Goal: Task Accomplishment & Management: Use online tool/utility

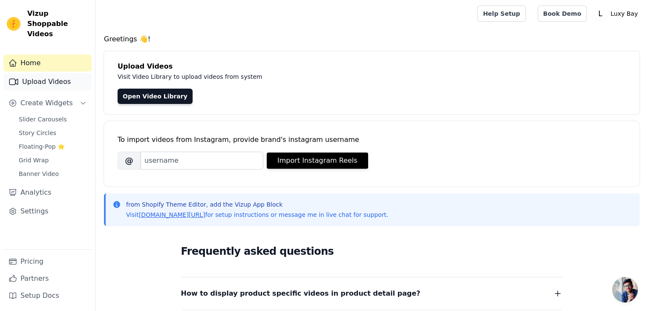
click at [64, 73] on link "Upload Videos" at bounding box center [47, 81] width 88 height 17
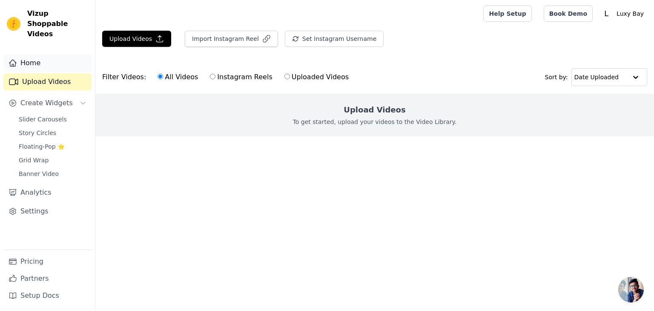
click at [36, 55] on link "Home" at bounding box center [47, 63] width 88 height 17
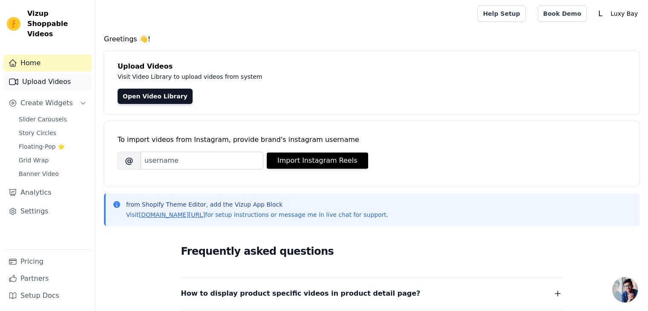
click at [45, 73] on link "Upload Videos" at bounding box center [47, 81] width 88 height 17
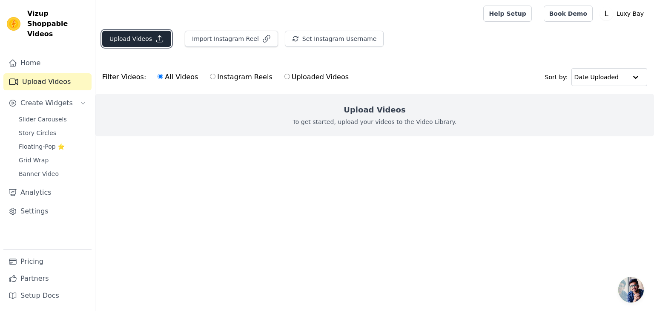
click at [139, 40] on button "Upload Videos" at bounding box center [136, 39] width 69 height 16
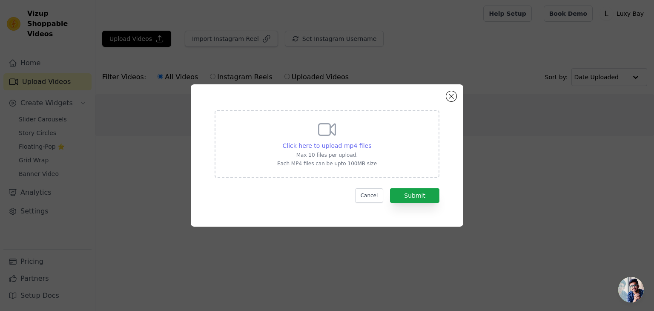
click at [335, 148] on span "Click here to upload mp4 files" at bounding box center [327, 145] width 89 height 7
click at [371, 141] on input "Click here to upload mp4 files Max 10 files per upload. Each MP4 files can be u…" at bounding box center [371, 141] width 0 height 0
type input "C:\fakepath\l3.mp4"
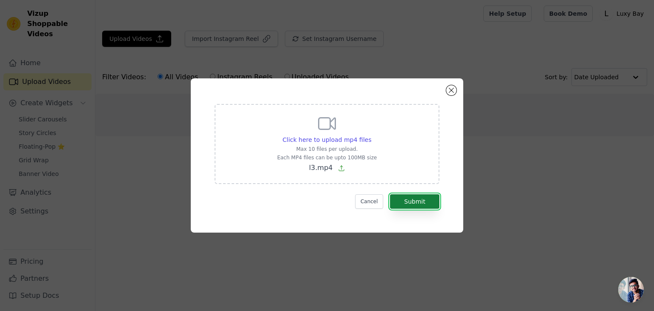
click at [415, 205] on button "Submit" at bounding box center [414, 201] width 49 height 14
click at [415, 204] on form "Click here to upload mp4 files Max 10 files per upload. Each MP4 files can be u…" at bounding box center [327, 156] width 225 height 105
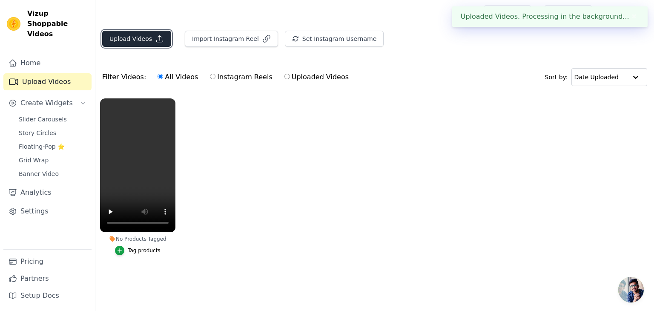
click at [159, 38] on icon "button" at bounding box center [160, 39] width 9 height 9
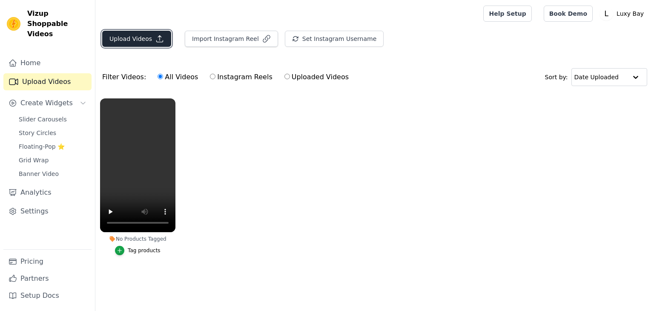
click at [124, 42] on button "Upload Videos" at bounding box center [136, 39] width 69 height 16
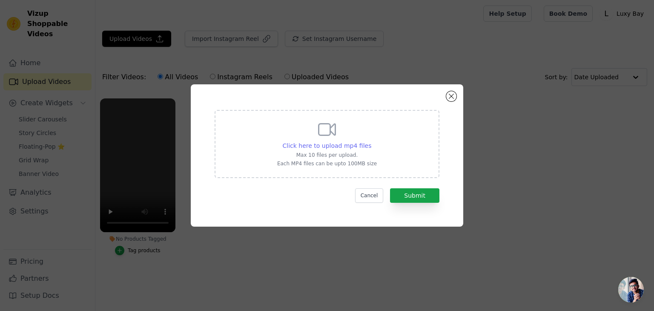
click at [312, 147] on span "Click here to upload mp4 files" at bounding box center [327, 145] width 89 height 7
click at [371, 141] on input "Click here to upload mp4 files Max 10 files per upload. Each MP4 files can be u…" at bounding box center [371, 141] width 0 height 0
type input "C:\fakepath\l5.mp4"
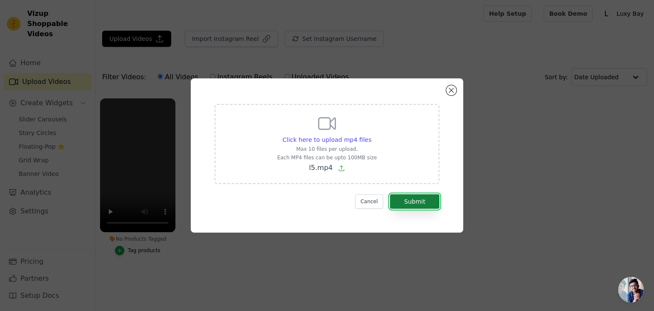
click at [423, 207] on button "Submit" at bounding box center [414, 201] width 49 height 14
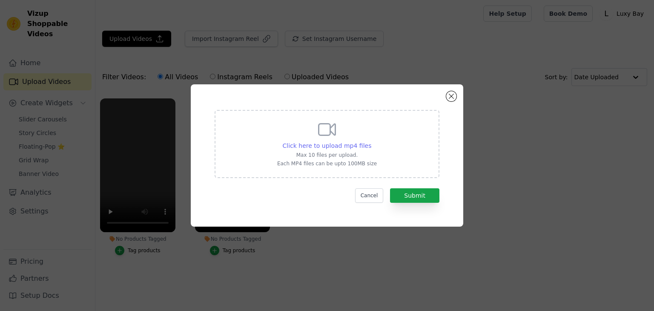
click at [328, 145] on span "Click here to upload mp4 files" at bounding box center [327, 145] width 89 height 7
click at [371, 141] on input "Click here to upload mp4 files Max 10 files per upload. Each MP4 files can be u…" at bounding box center [371, 141] width 0 height 0
type input "C:\fakepath\l4.mp4"
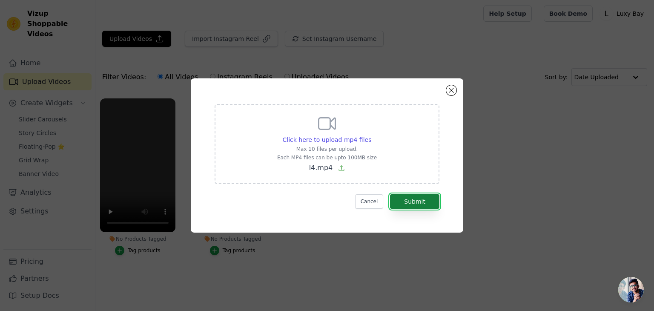
click at [417, 204] on button "Submit" at bounding box center [414, 201] width 49 height 14
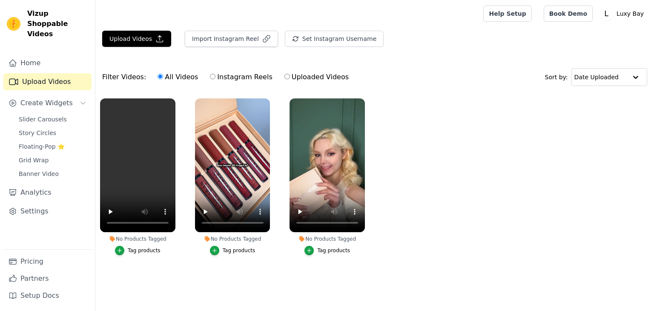
click at [124, 251] on div "button" at bounding box center [119, 250] width 9 height 9
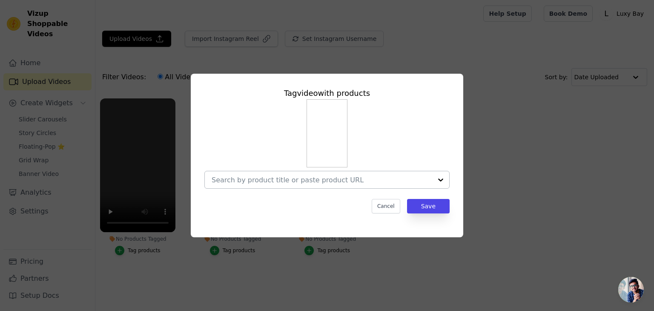
click at [334, 182] on input "No Products Tagged Tag video with products Cancel Save Tag products" at bounding box center [322, 180] width 221 height 8
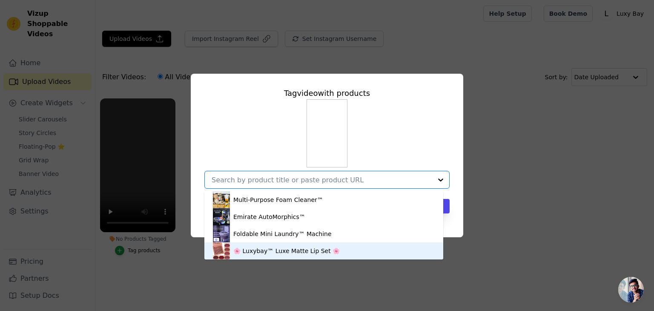
click at [280, 249] on div "🌸 Luxybay™ Luxe Matte Lip Set 🌸" at bounding box center [286, 251] width 107 height 9
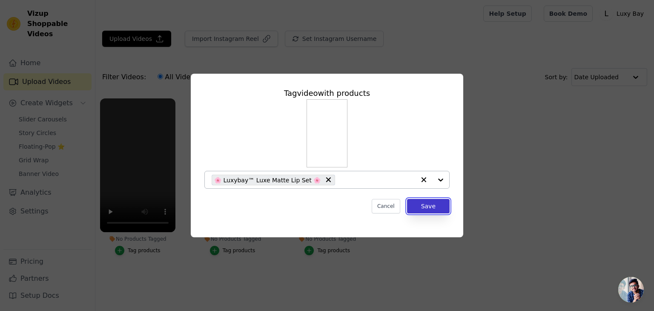
click at [431, 204] on button "Save" at bounding box center [428, 206] width 43 height 14
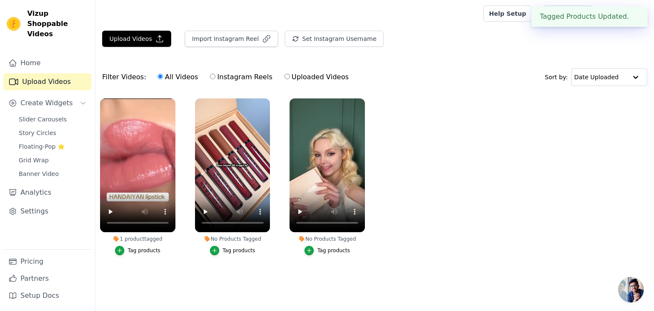
click at [225, 251] on div "Tag products" at bounding box center [239, 250] width 33 height 7
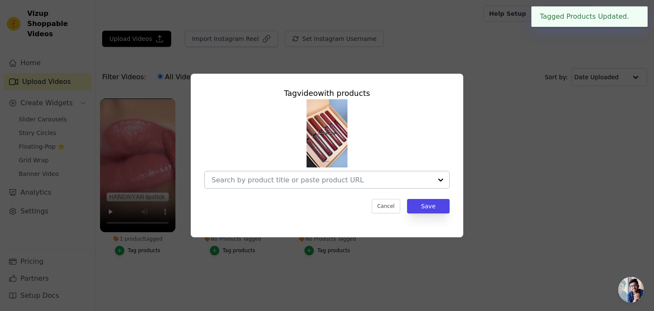
click at [351, 181] on input "No Products Tagged Tag video with products Cancel Save Tag products" at bounding box center [322, 180] width 221 height 8
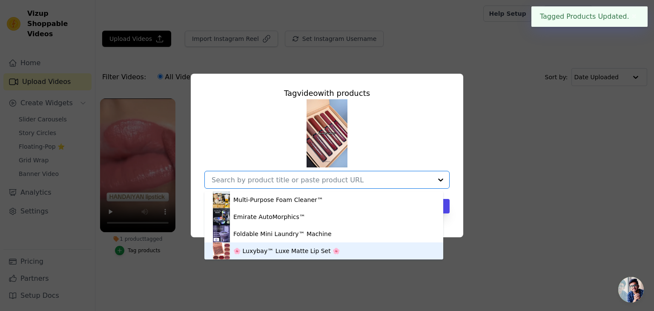
click at [291, 247] on div "🌸 Luxybay™ Luxe Matte Lip Set 🌸" at bounding box center [286, 251] width 107 height 9
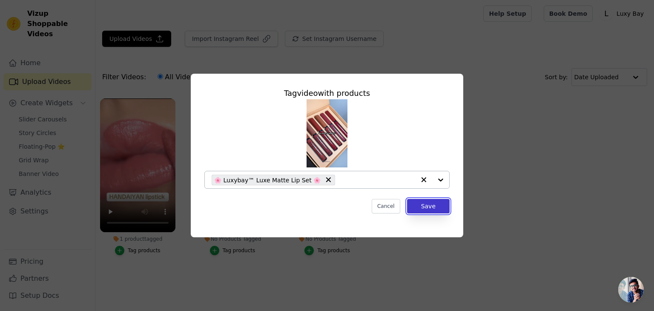
click at [444, 209] on button "Save" at bounding box center [428, 206] width 43 height 14
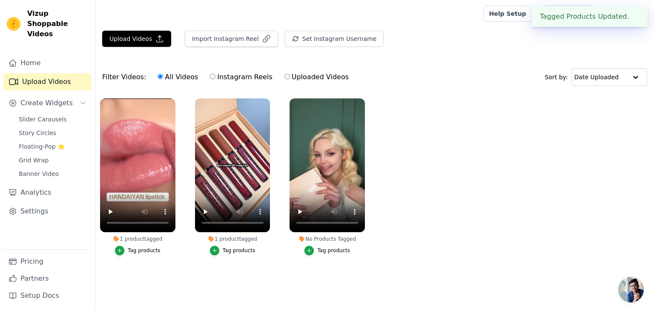
click at [321, 249] on div "Tag products" at bounding box center [333, 250] width 33 height 7
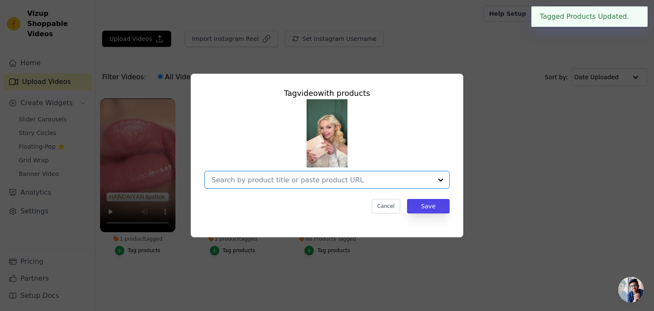
click at [361, 182] on input "No Products Tagged Tag video with products Option undefined, selected. Select i…" at bounding box center [322, 180] width 221 height 8
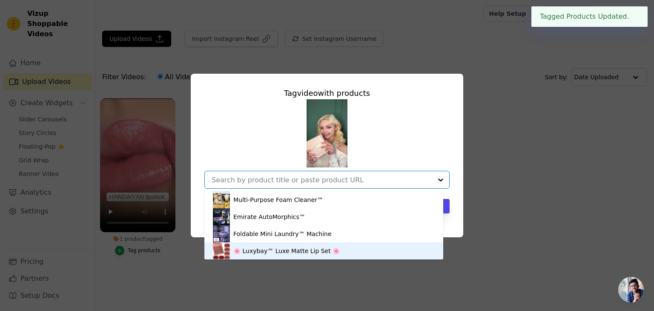
click at [304, 249] on div "🌸 Luxybay™ Luxe Matte Lip Set 🌸" at bounding box center [286, 251] width 107 height 9
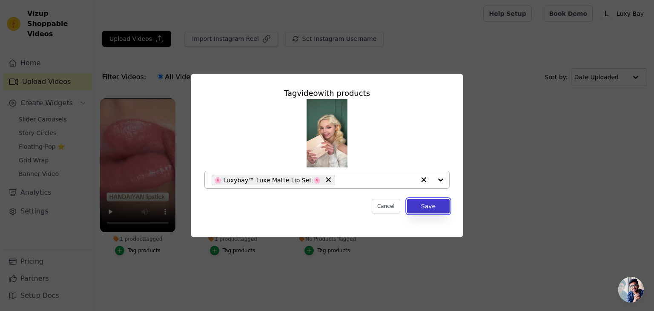
click at [430, 209] on button "Save" at bounding box center [428, 206] width 43 height 14
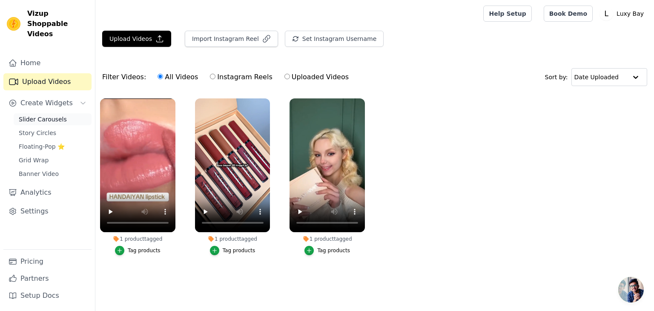
click at [39, 115] on span "Slider Carousels" at bounding box center [43, 119] width 48 height 9
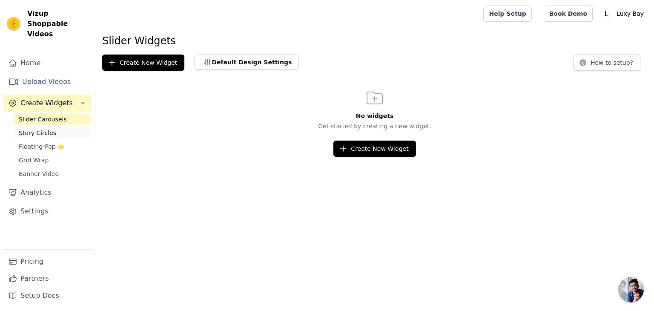
click at [57, 127] on link "Story Circles" at bounding box center [53, 133] width 78 height 12
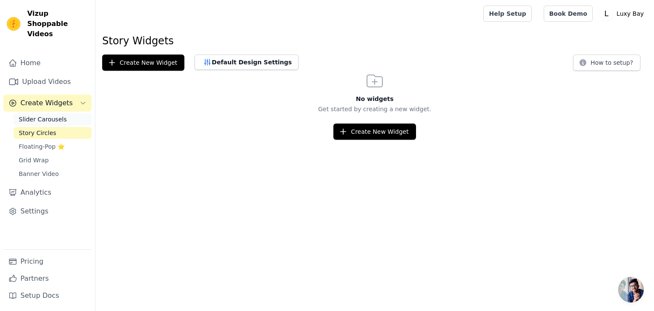
click at [69, 113] on link "Slider Carousels" at bounding box center [53, 119] width 78 height 12
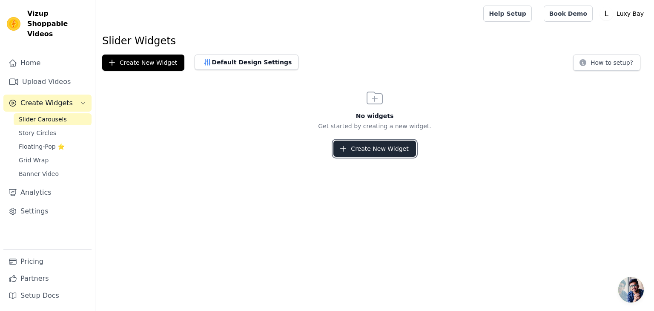
click at [377, 150] on button "Create New Widget" at bounding box center [375, 149] width 82 height 16
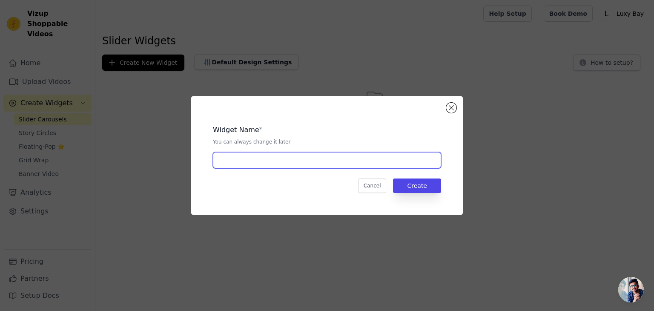
click at [376, 156] on input "text" at bounding box center [327, 160] width 228 height 16
type input "m"
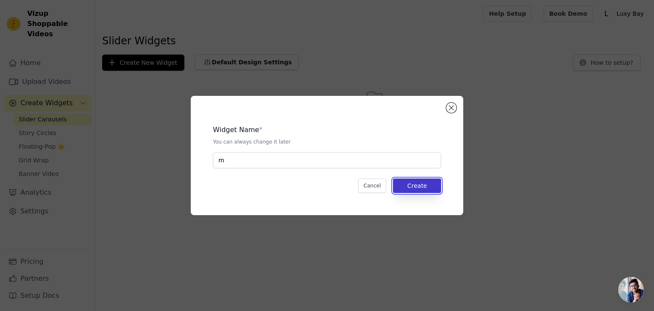
click at [425, 191] on button "Create" at bounding box center [417, 186] width 48 height 14
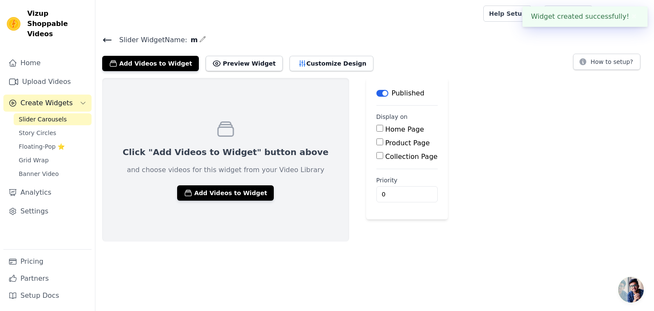
click at [245, 182] on div "Click "Add Videos to Widget" button above and choose videos for this widget fro…" at bounding box center [225, 160] width 247 height 164
click at [225, 198] on button "Add Videos to Widget" at bounding box center [225, 192] width 97 height 15
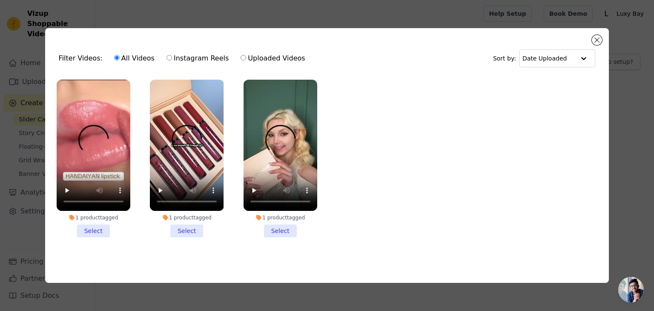
click at [288, 229] on li "1 product tagged Select" at bounding box center [281, 159] width 74 height 158
click at [0, 0] on input "1 product tagged Select" at bounding box center [0, 0] width 0 height 0
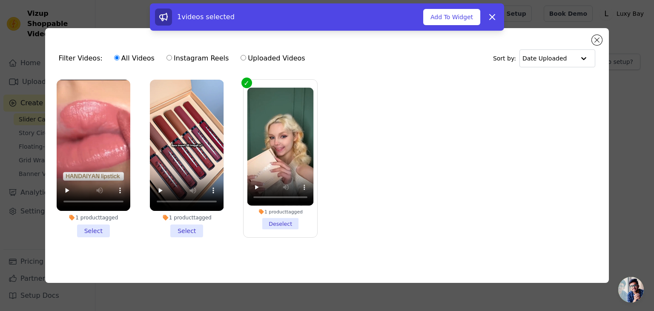
click at [274, 224] on li "1 product tagged Deselect" at bounding box center [280, 158] width 66 height 142
click at [0, 0] on input "1 product tagged Deselect" at bounding box center [0, 0] width 0 height 0
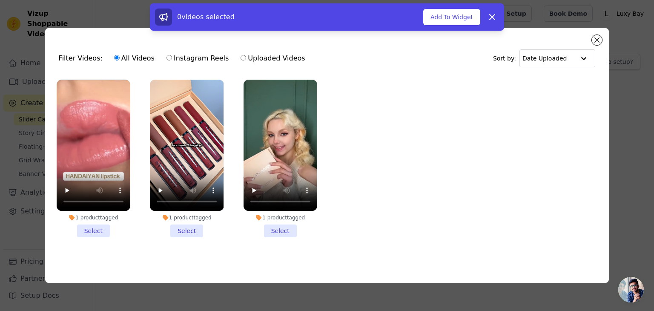
click at [92, 231] on li "1 product tagged Select" at bounding box center [94, 159] width 74 height 158
click at [0, 0] on input "1 product tagged Select" at bounding box center [0, 0] width 0 height 0
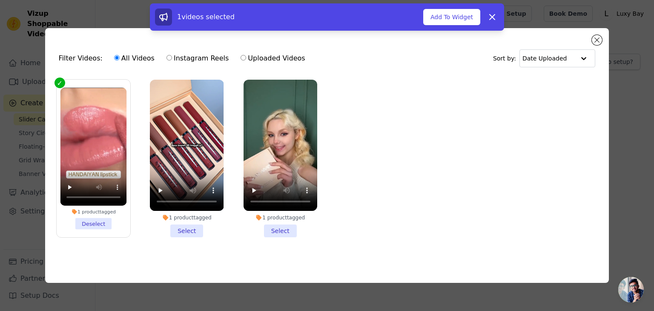
drag, startPoint x: 281, startPoint y: 231, endPoint x: 269, endPoint y: 232, distance: 11.6
click at [281, 230] on li "1 product tagged Select" at bounding box center [281, 159] width 74 height 158
click at [0, 0] on input "1 product tagged Select" at bounding box center [0, 0] width 0 height 0
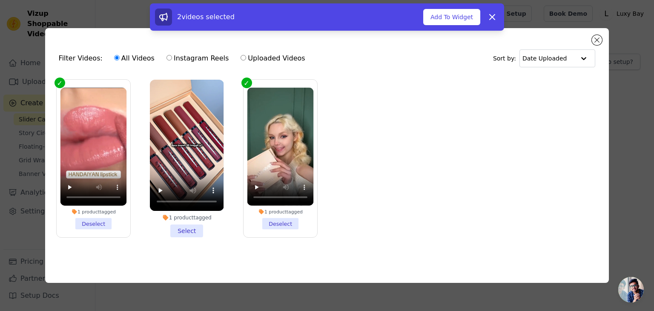
click at [180, 231] on li "1 product tagged Select" at bounding box center [187, 159] width 74 height 158
click at [0, 0] on input "1 product tagged Select" at bounding box center [0, 0] width 0 height 0
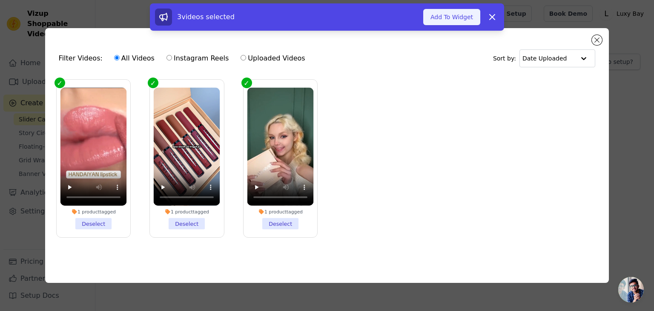
click at [444, 21] on button "Add To Widget" at bounding box center [452, 17] width 57 height 16
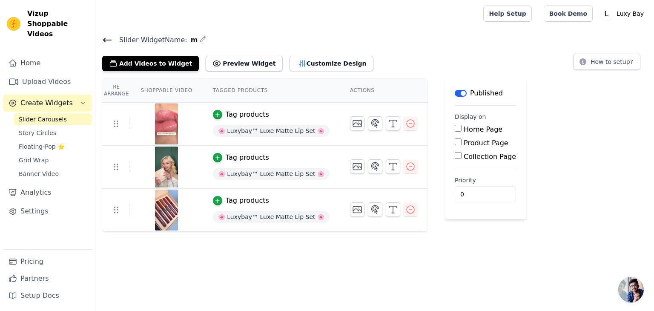
click at [464, 144] on label "Product Page" at bounding box center [486, 143] width 45 height 8
click at [459, 144] on input "Product Page" at bounding box center [458, 141] width 7 height 7
checkbox input "true"
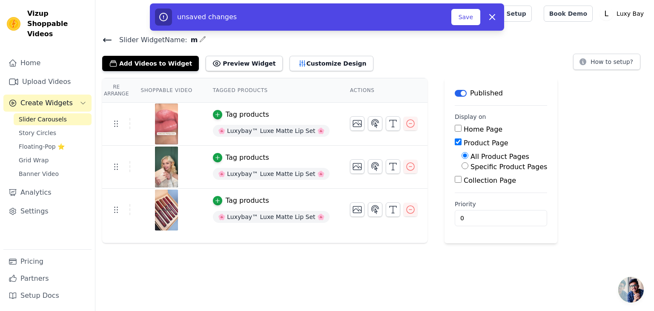
click at [471, 167] on label "Specific Product Pages" at bounding box center [509, 167] width 77 height 8
click at [462, 167] on input "Specific Product Pages" at bounding box center [465, 165] width 7 height 7
radio input "true"
click at [462, 185] on button "Select Products" at bounding box center [490, 186] width 57 height 14
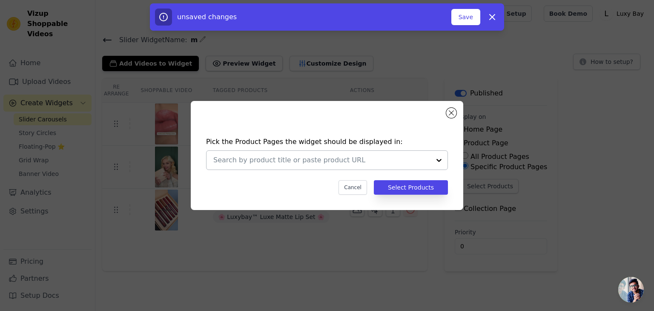
click at [421, 160] on input "text" at bounding box center [321, 160] width 217 height 10
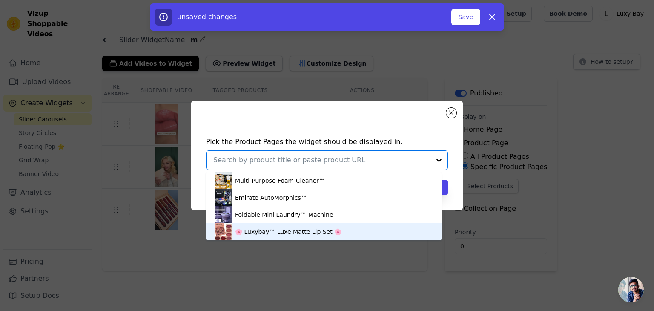
click at [288, 230] on div "🌸 Luxybay™ Luxe Matte Lip Set 🌸" at bounding box center [288, 232] width 107 height 9
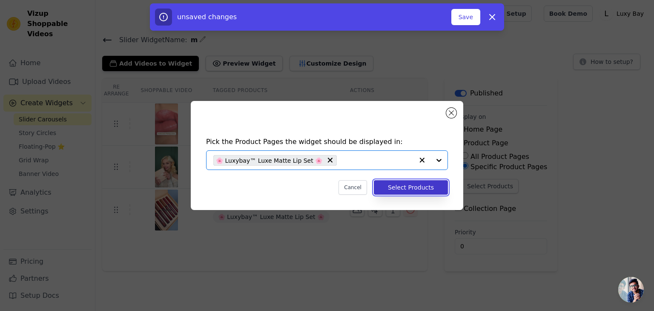
click at [418, 186] on button "Select Products" at bounding box center [411, 187] width 74 height 14
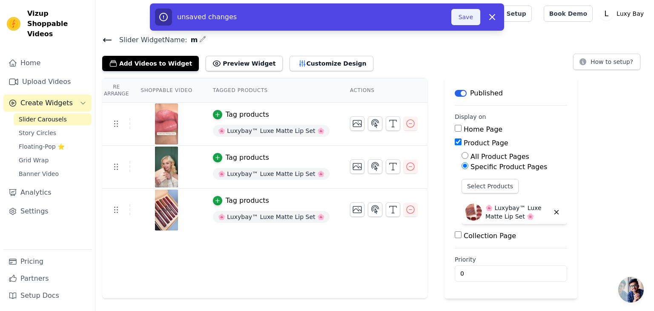
click at [463, 15] on button "Save" at bounding box center [466, 17] width 29 height 16
click at [466, 23] on button "Save" at bounding box center [466, 17] width 29 height 16
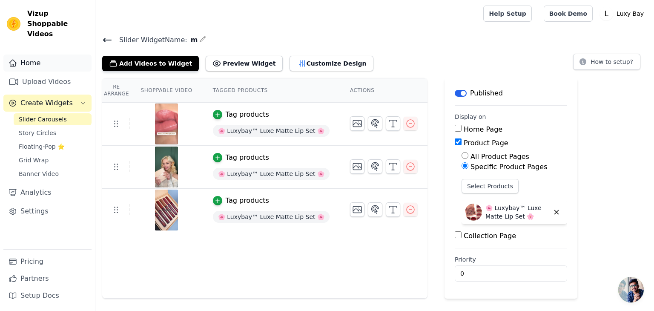
click at [61, 55] on link "Home" at bounding box center [47, 63] width 88 height 17
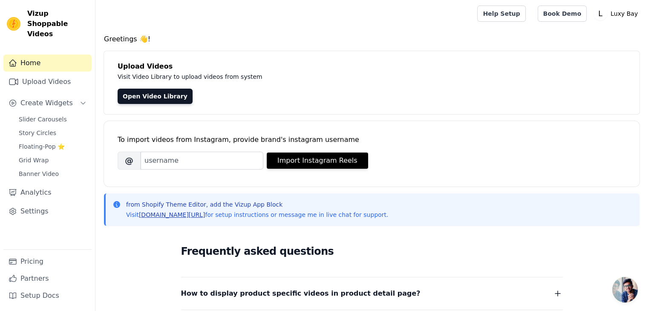
click at [181, 216] on link "[DOMAIN_NAME][URL]" at bounding box center [172, 214] width 66 height 7
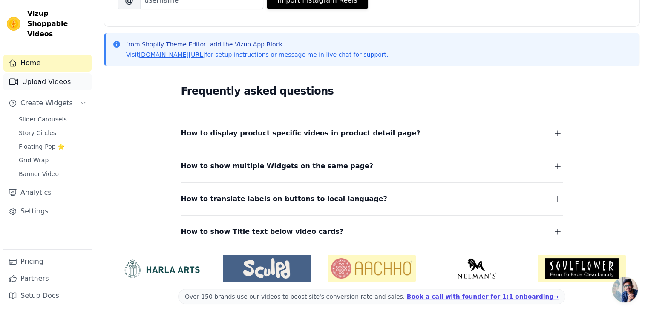
scroll to position [159, 0]
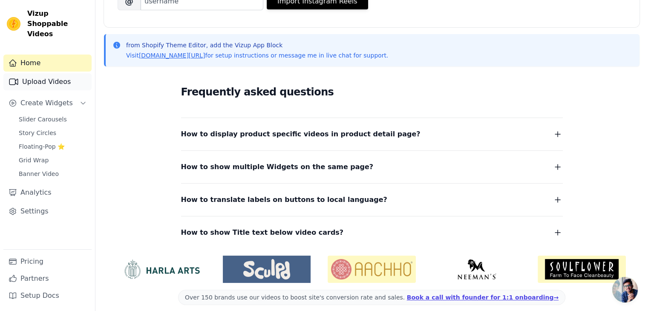
click at [63, 73] on link "Upload Videos" at bounding box center [47, 81] width 88 height 17
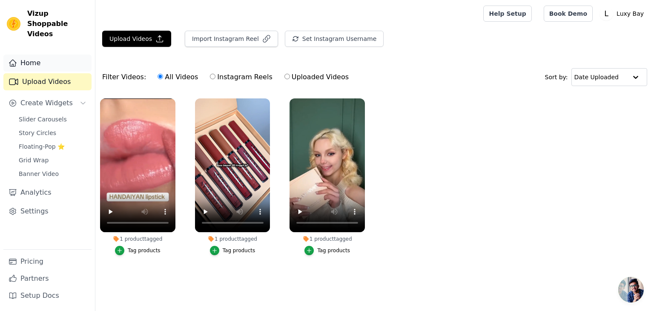
click at [31, 55] on link "Home" at bounding box center [47, 63] width 88 height 17
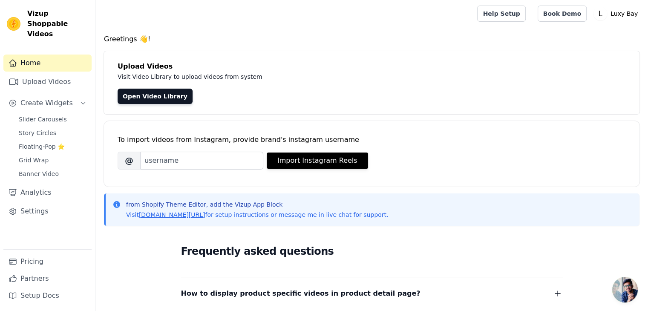
click at [196, 220] on div "from Shopify Theme Editor, add the Vizup App Block Visit vizupcommerce.com/docs…" at bounding box center [372, 209] width 536 height 32
click at [196, 214] on link "[DOMAIN_NAME][URL]" at bounding box center [172, 214] width 66 height 7
click at [52, 73] on link "Upload Videos" at bounding box center [47, 81] width 88 height 17
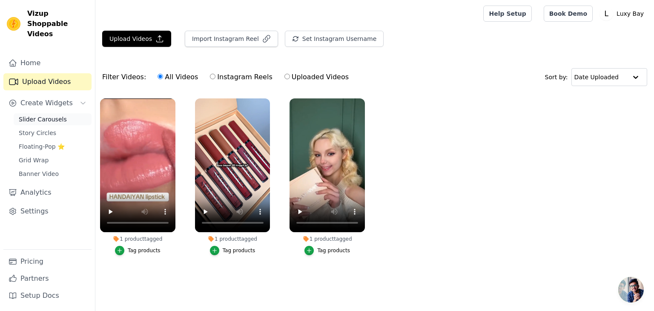
click at [42, 115] on span "Slider Carousels" at bounding box center [43, 119] width 48 height 9
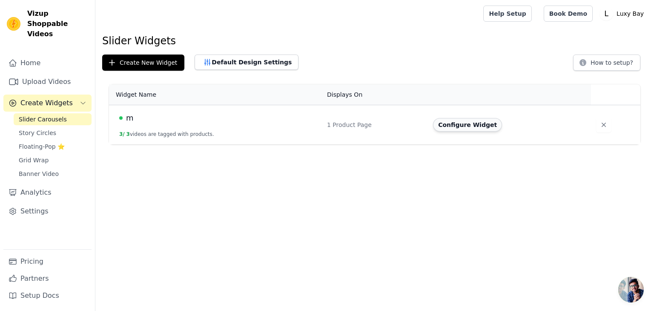
click at [468, 130] on button "Configure Widget" at bounding box center [467, 125] width 69 height 14
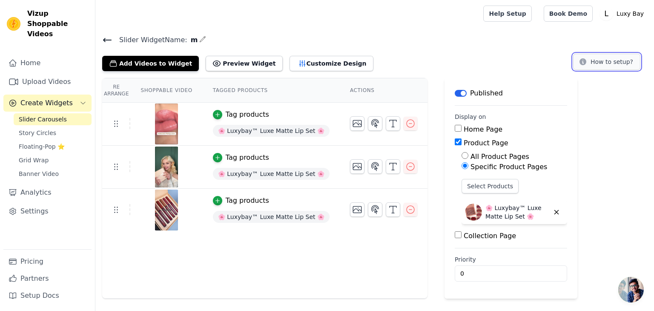
click at [599, 61] on button "How to setup?" at bounding box center [606, 62] width 67 height 16
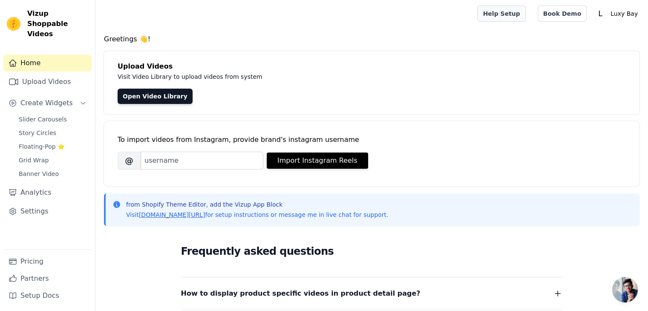
click at [525, 14] on link "Help Setup" at bounding box center [501, 14] width 48 height 16
click at [511, 18] on link "Help Setup" at bounding box center [501, 14] width 48 height 16
click at [561, 295] on icon "button" at bounding box center [558, 293] width 10 height 10
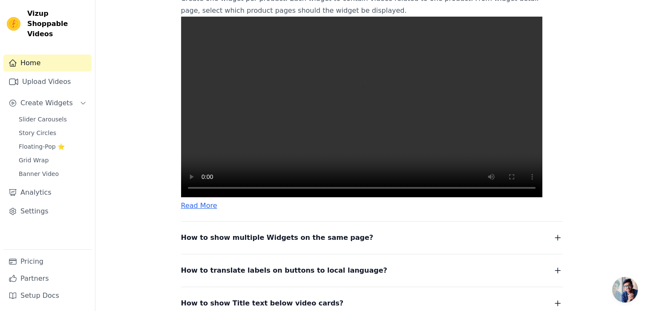
scroll to position [310, 0]
